Goal: Information Seeking & Learning: Learn about a topic

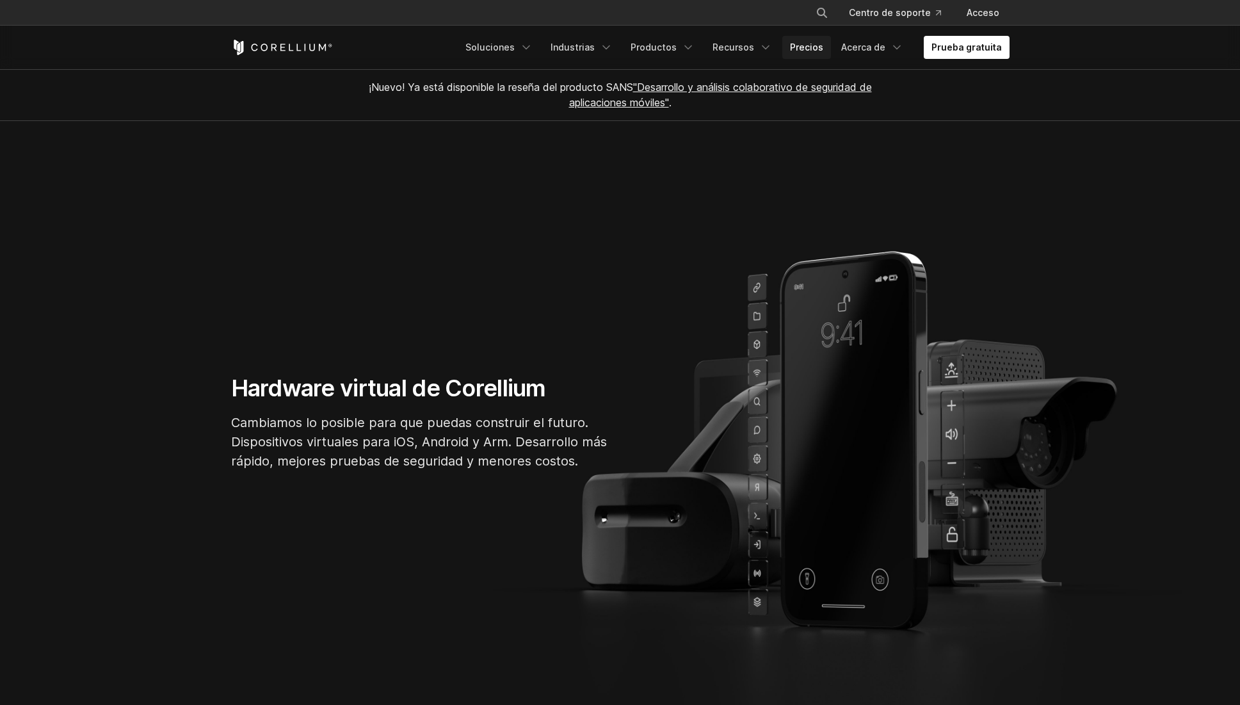
click at [803, 48] on font "Precios" at bounding box center [806, 47] width 33 height 11
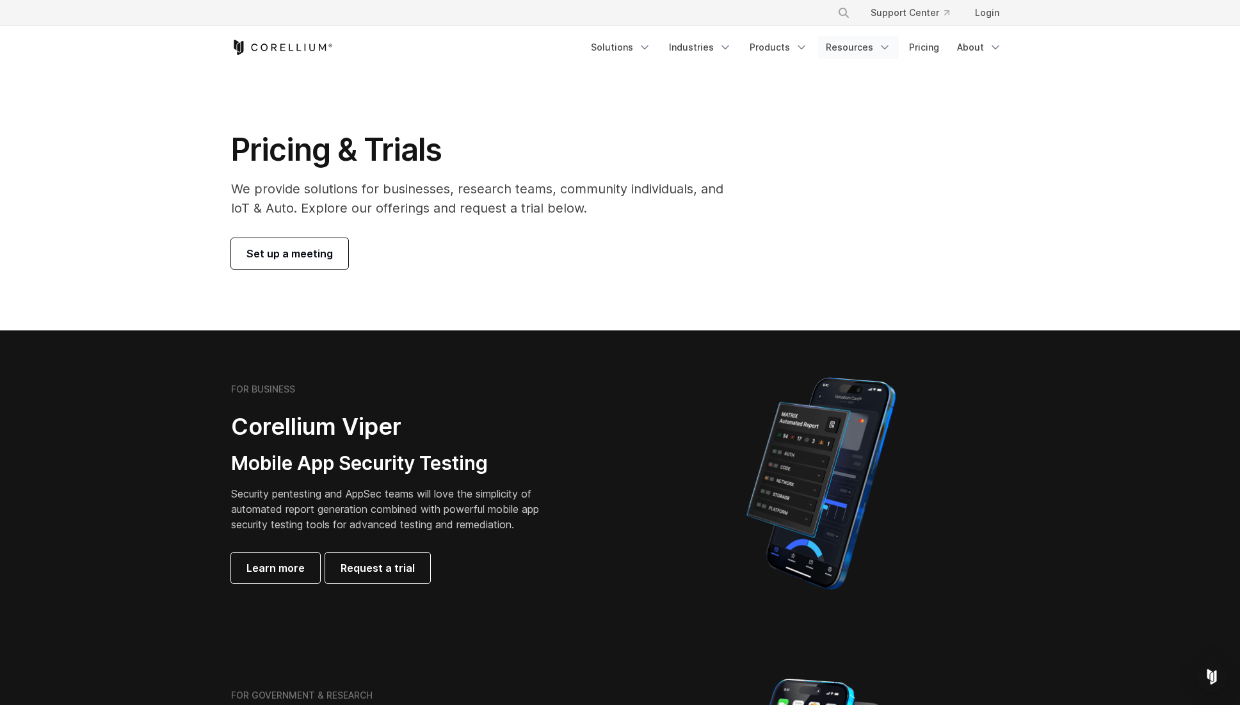
click at [886, 45] on icon "Navigation Menu" at bounding box center [884, 47] width 13 height 13
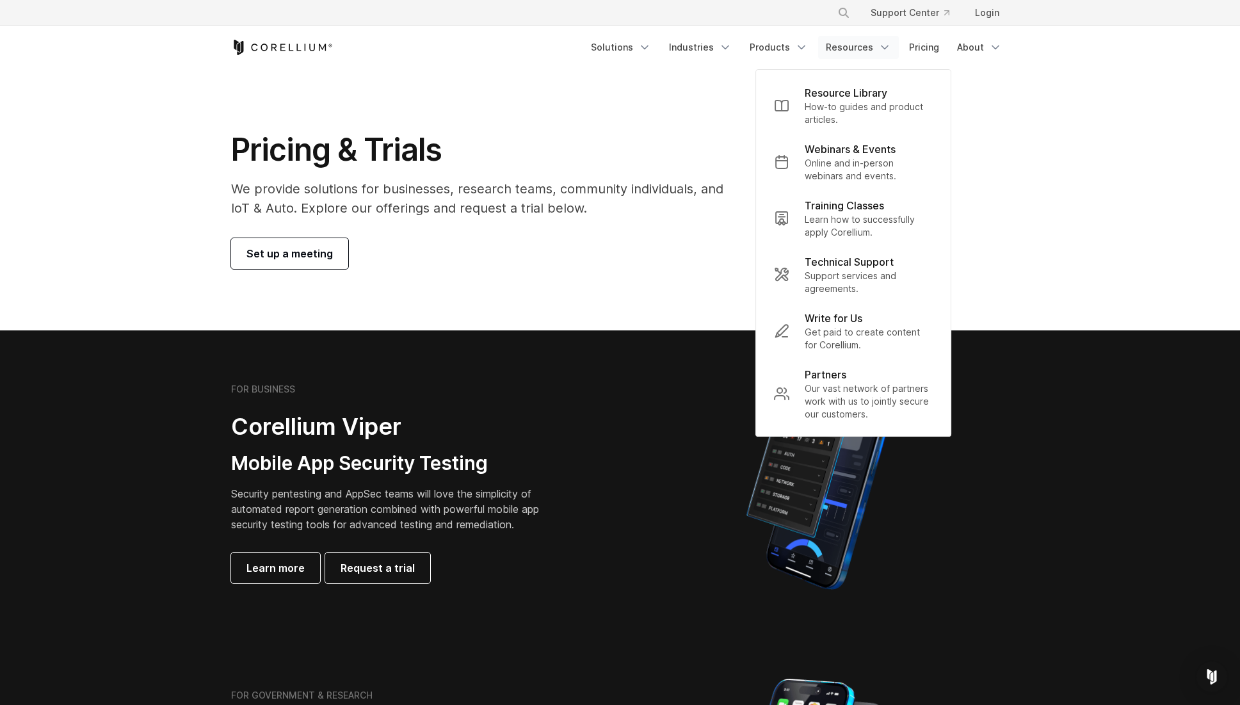
click at [1059, 229] on section "Pricing & Trials We provide solutions for businesses, research teams, community…" at bounding box center [620, 199] width 1240 height 261
